Goal: Task Accomplishment & Management: Manage account settings

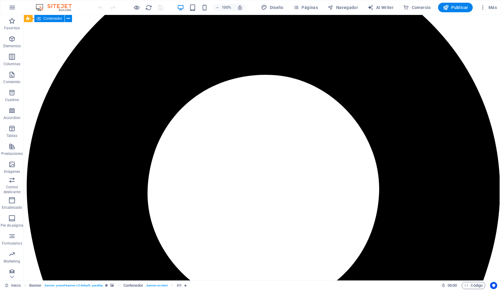
scroll to position [557, 0]
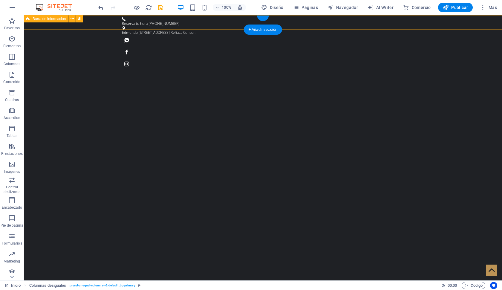
scroll to position [0, 0]
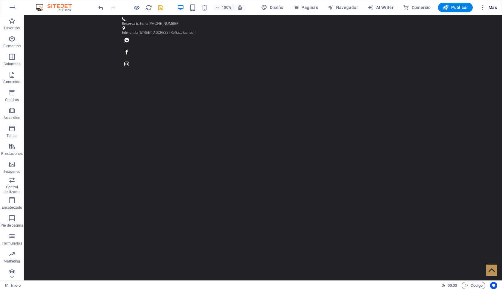
click at [491, 7] on span "Más" at bounding box center [488, 7] width 17 height 6
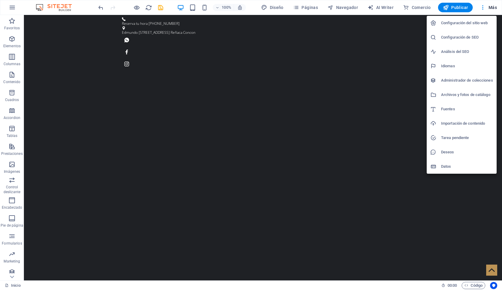
click at [460, 38] on h6 "Configuración de SEO" at bounding box center [467, 37] width 52 height 7
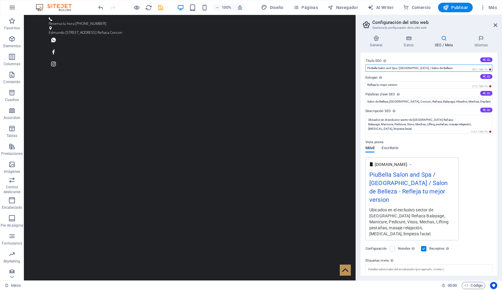
click at [442, 67] on input "PiuBella Salon and Spa / [GEOGRAPHIC_DATA] / Salon de Belleza" at bounding box center [428, 68] width 127 height 7
type input "PiuBella Salon and Spa / [GEOGRAPHIC_DATA] / Salon de Belleza / Concon / [GEOGR…"
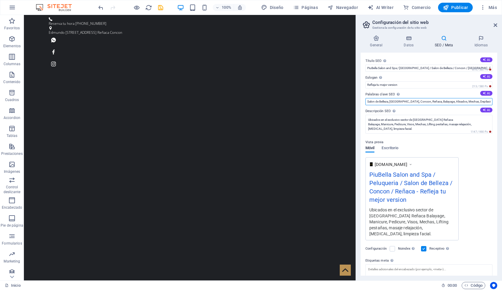
click at [429, 101] on input "Salon de Belleza, [GEOGRAPHIC_DATA], Concon, Reñaca, Balayage, Alisados, Mechas…" at bounding box center [428, 101] width 127 height 7
drag, startPoint x: 429, startPoint y: 102, endPoint x: 365, endPoint y: 102, distance: 63.9
click at [365, 102] on div "Título SEO El título de tu sitio web. Elige algo que destaque en los resultados…" at bounding box center [429, 164] width 137 height 223
click at [431, 101] on input "[PERSON_NAME], Alisados, Mechas, Depilación, Lifting, Manicure, Pedicure" at bounding box center [428, 101] width 127 height 7
click at [405, 102] on input "Balayage, Alisados, Mechas, Depilación, Lifting, Perfilado, Manicure, Pedicure" at bounding box center [428, 101] width 127 height 7
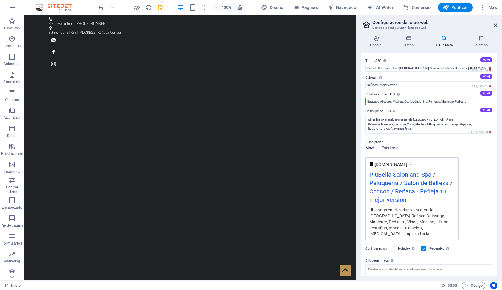
click at [367, 100] on input "Balayage, Alisados, Mechas, Depilación, Lifting, Perfilado, Manicure, Pedicure" at bounding box center [428, 101] width 127 height 7
type input "Peluqueria en Concon, Salon de Belleza en [GEOGRAPHIC_DATA], [GEOGRAPHIC_DATA] …"
click at [403, 119] on textarea "Ubicados en el exclusivo sector de [GEOGRAPHIC_DATA] Reñaca Balayage, Manicure,…" at bounding box center [428, 124] width 127 height 19
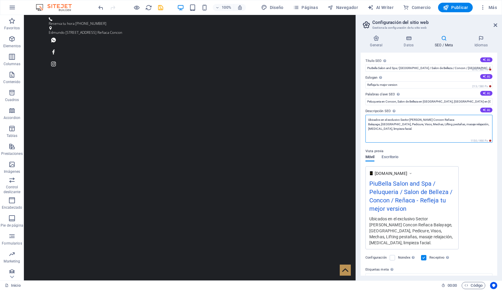
click at [390, 119] on textarea "Ubicados en el exclusivo Sector [PERSON_NAME] Concon Reñaca Balayage, [GEOGRAPH…" at bounding box center [428, 129] width 127 height 28
click at [368, 124] on textarea "Ubicados en el Exclusivo Sector [PERSON_NAME] Concon Reñaca Balayage, Manicure,…" at bounding box center [428, 129] width 127 height 28
click at [467, 125] on textarea "Ubicados en el Exclusivo Sector [PERSON_NAME] Concon Reñaca Servicios de Balaya…" at bounding box center [428, 129] width 127 height 28
click at [402, 128] on textarea "Ubicados en el Exclusivo Sector [PERSON_NAME] Concon Reñaca Servicios de Balaya…" at bounding box center [428, 129] width 127 height 28
click at [471, 128] on textarea "Ubicados en el Exclusivo Sector [PERSON_NAME] Concon Reñaca Servicios de Balaya…" at bounding box center [428, 129] width 127 height 28
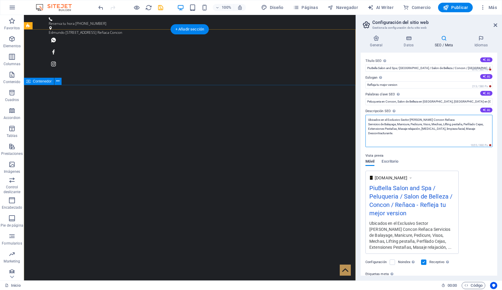
type textarea "Ubicados en el Exclusivo Sector [PERSON_NAME] Concon Reñaca Servicios de Balaya…"
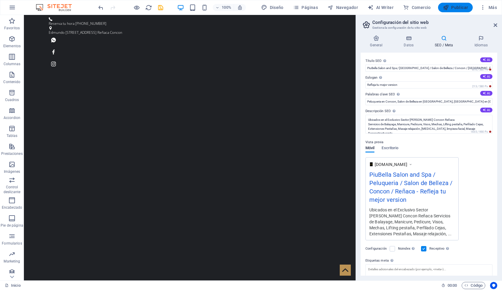
click at [459, 7] on span "Publicar" at bounding box center [455, 7] width 25 height 6
